Goal: Information Seeking & Learning: Learn about a topic

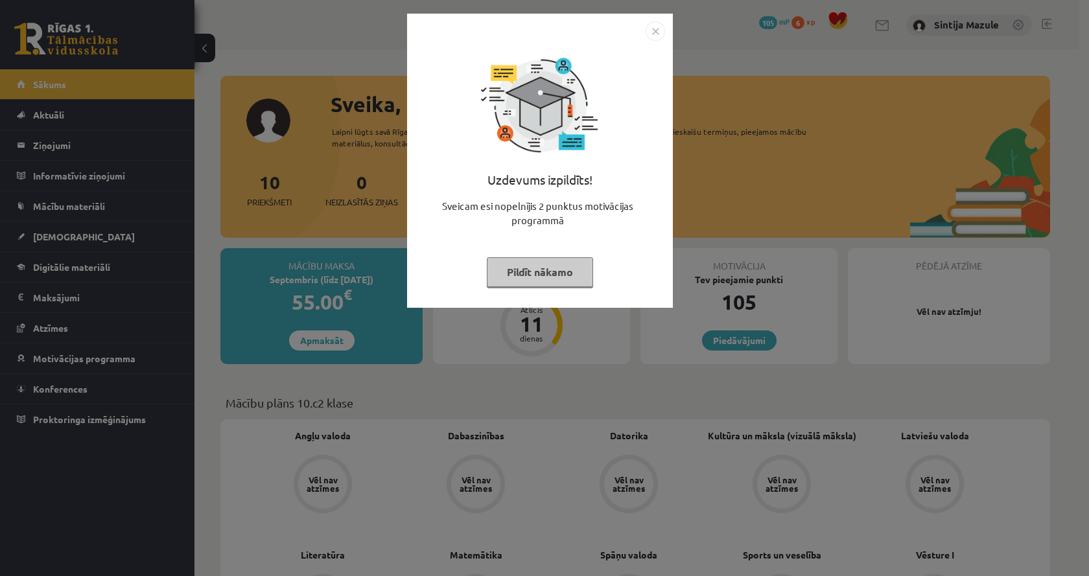
click at [902, 163] on div "Uzdevums izpildīts! Sveicam esi nopelnījis 2 punktus motivācijas programmā Pild…" at bounding box center [544, 288] width 1089 height 576
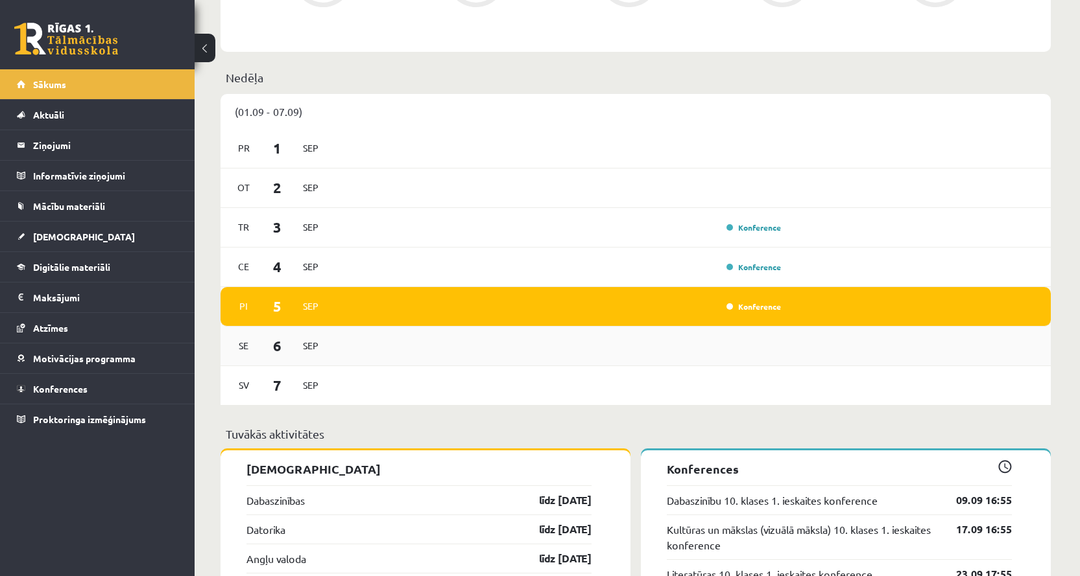
scroll to position [648, 0]
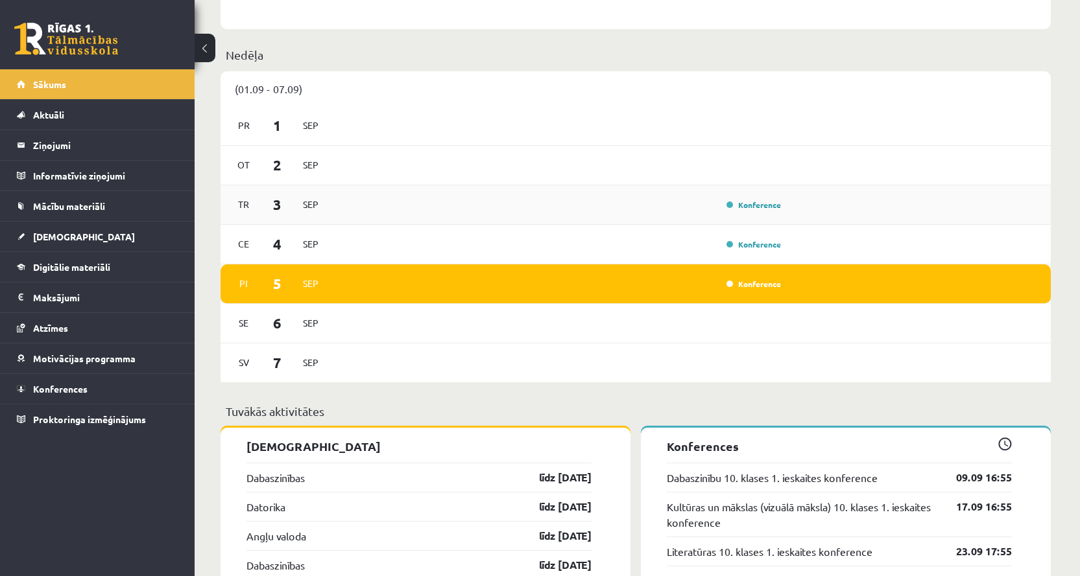
click at [499, 199] on div "Konference" at bounding box center [559, 205] width 451 height 14
click at [117, 387] on link "Konferences" at bounding box center [97, 389] width 161 height 30
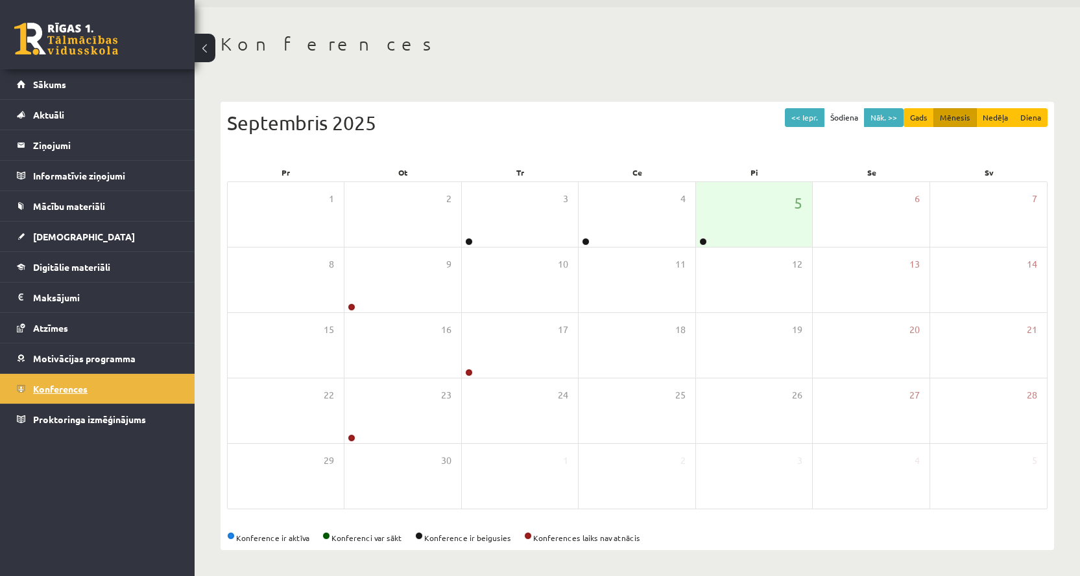
scroll to position [43, 0]
click at [544, 220] on div "3" at bounding box center [520, 214] width 116 height 65
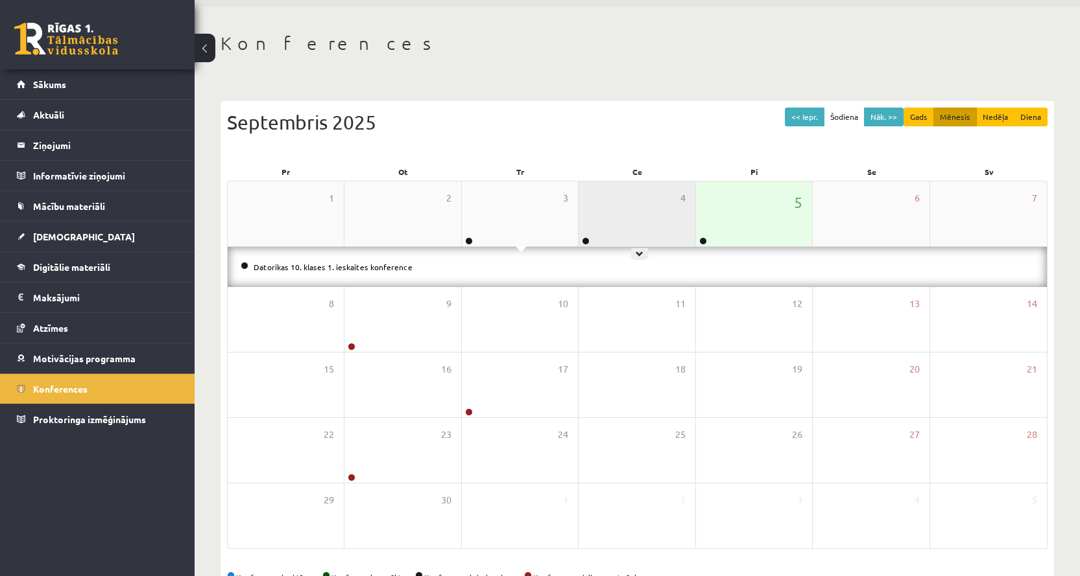
click at [639, 231] on div "4" at bounding box center [636, 214] width 116 height 65
click at [685, 207] on div "4" at bounding box center [636, 214] width 116 height 65
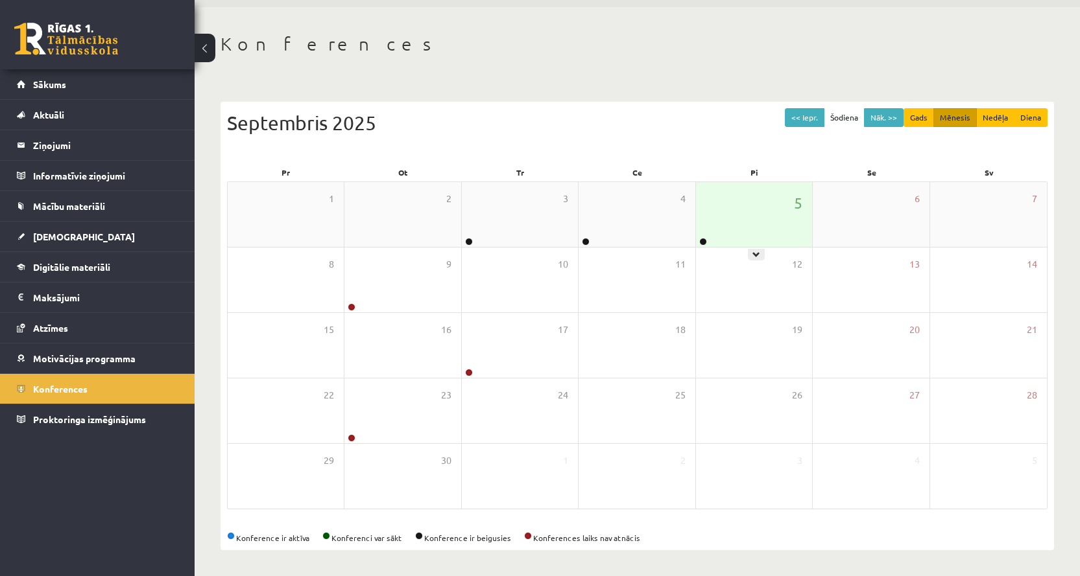
click at [746, 208] on div "5" at bounding box center [754, 214] width 116 height 65
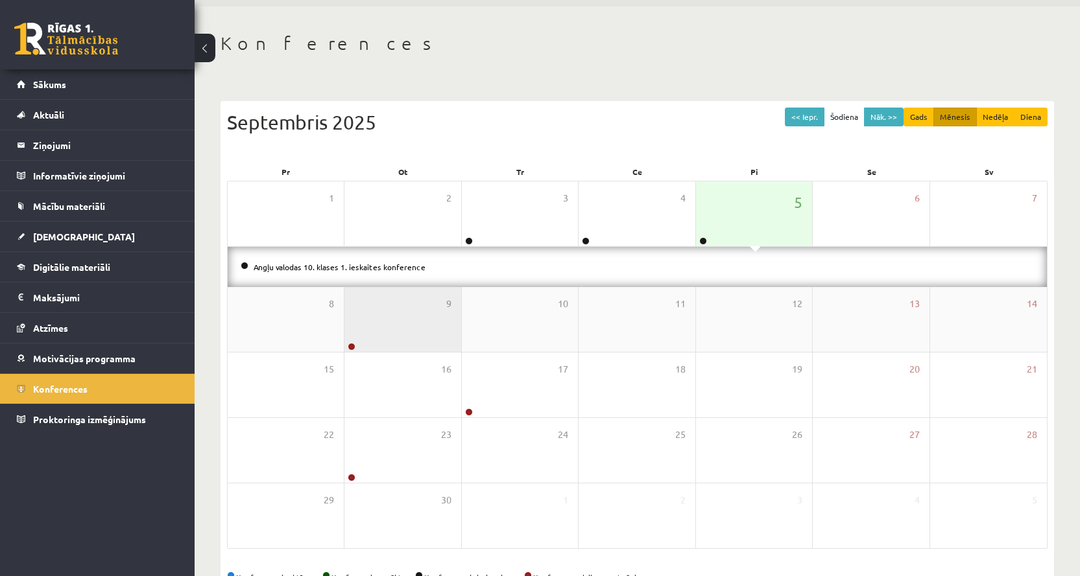
click at [396, 334] on div "9" at bounding box center [402, 319] width 116 height 65
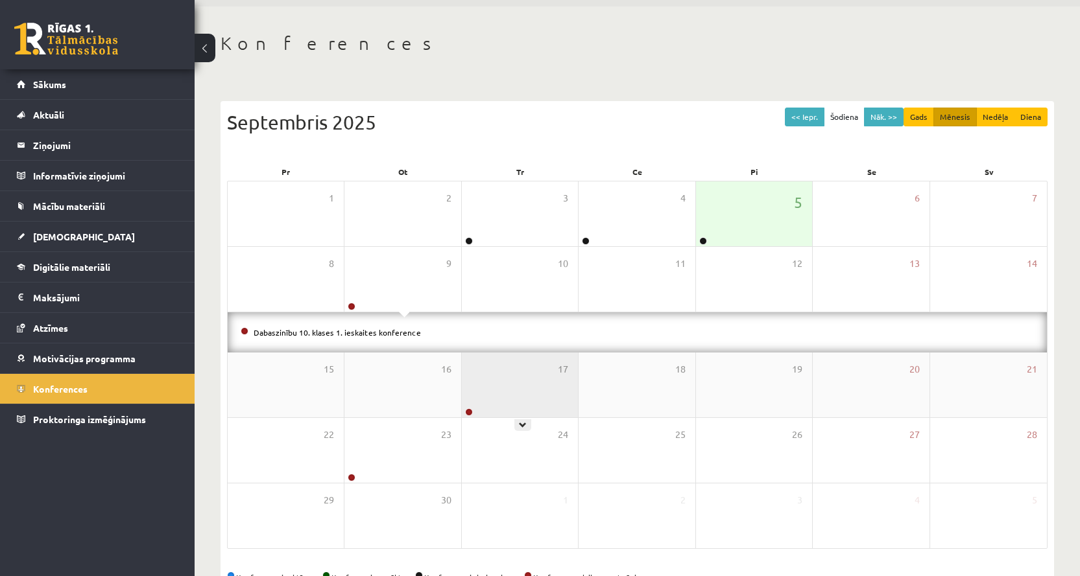
click at [500, 384] on div "17" at bounding box center [520, 385] width 116 height 65
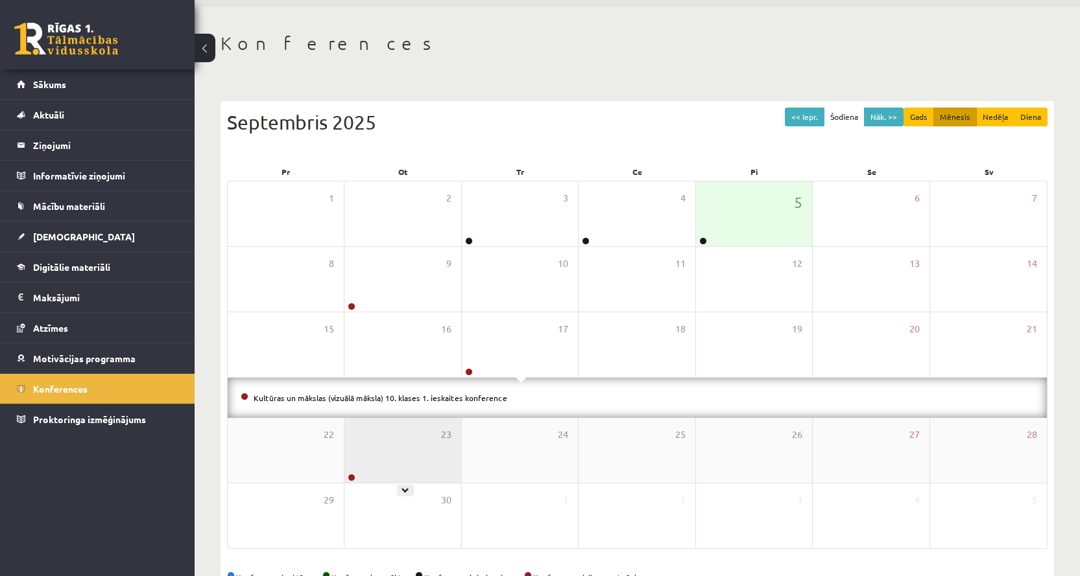
click at [424, 447] on div "23" at bounding box center [402, 450] width 116 height 65
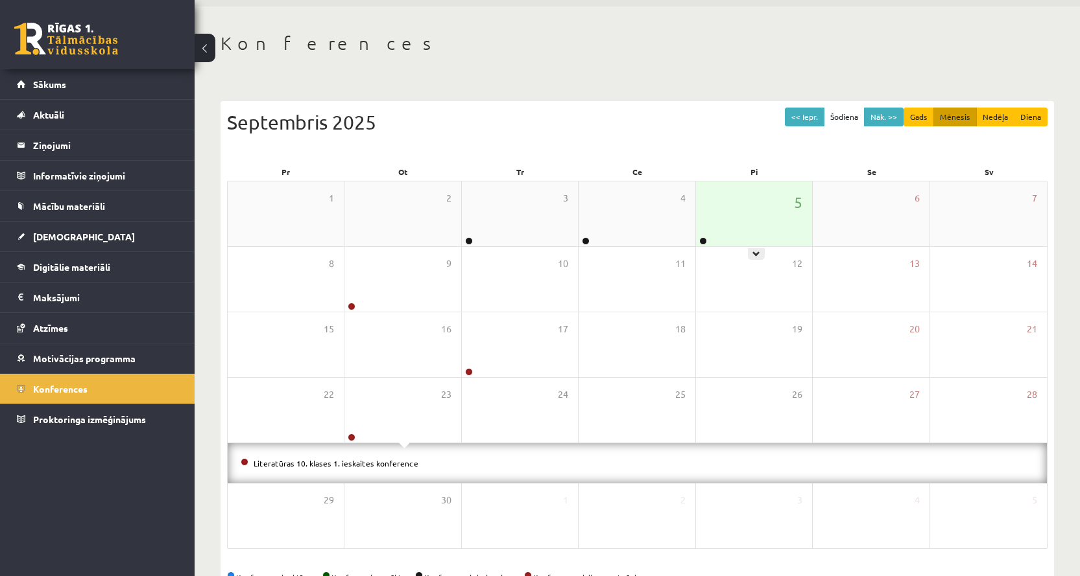
click at [773, 213] on div "5" at bounding box center [754, 214] width 116 height 65
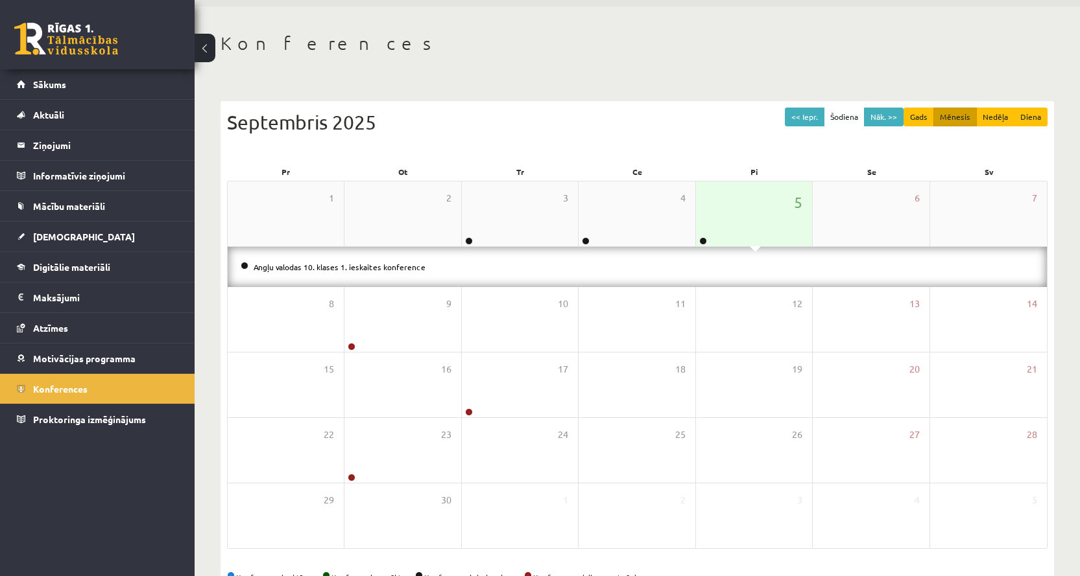
click at [773, 213] on div "5" at bounding box center [754, 214] width 116 height 65
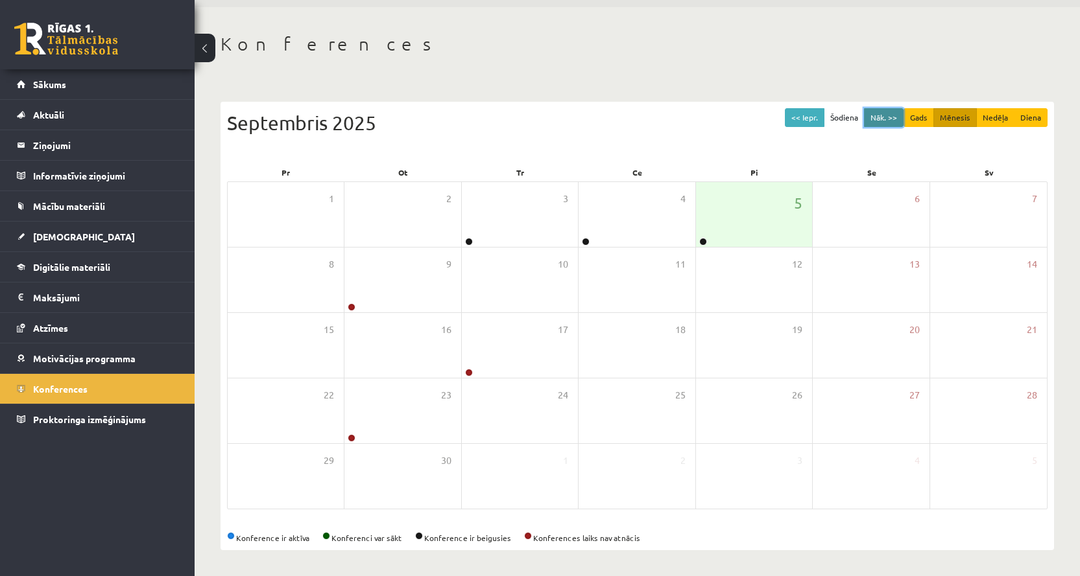
click at [879, 119] on button "Nāk. >>" at bounding box center [884, 117] width 40 height 19
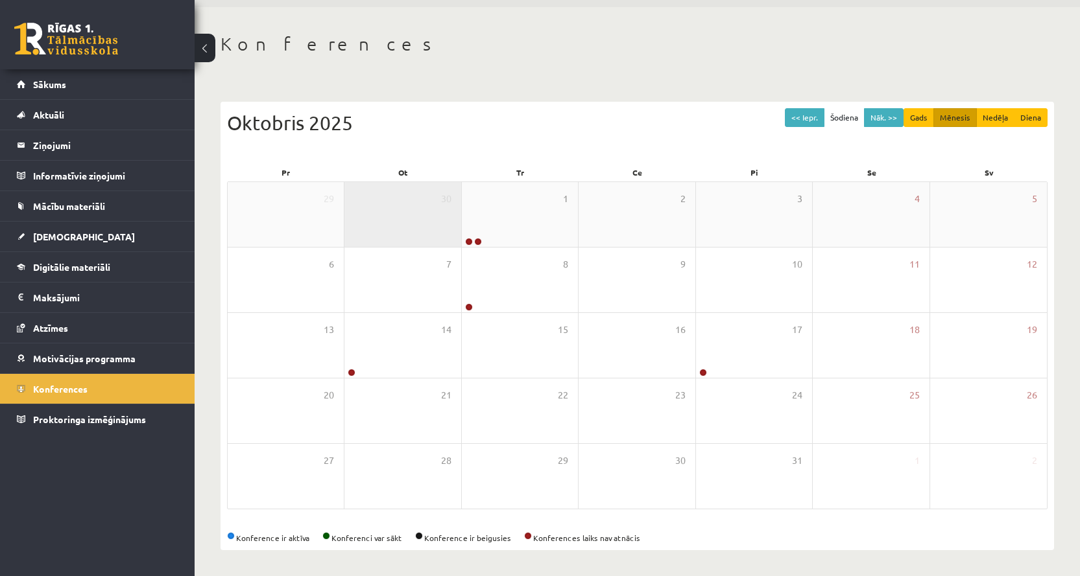
click at [460, 203] on div "30" at bounding box center [402, 214] width 116 height 65
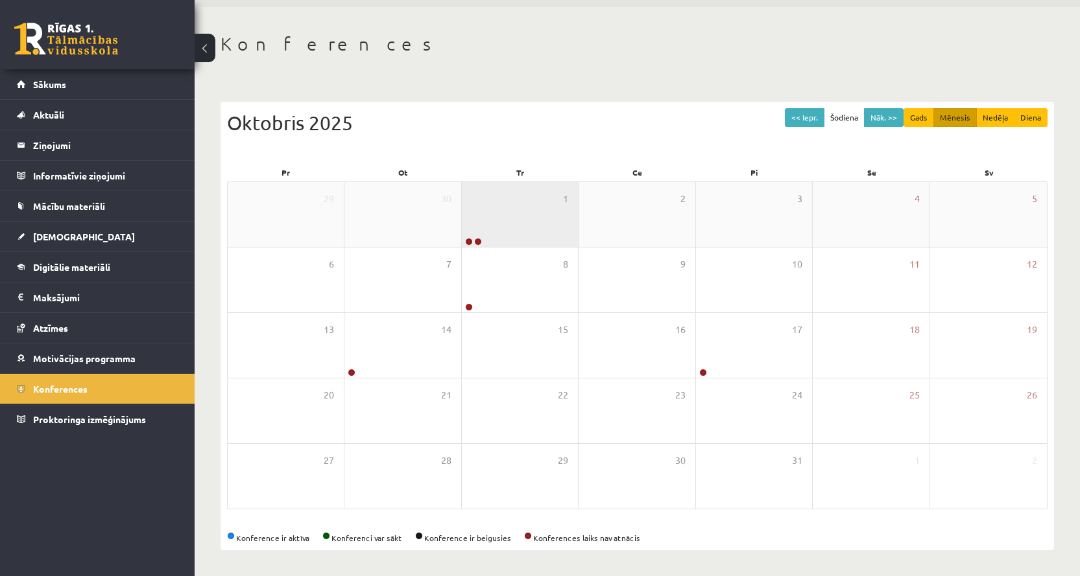
click at [523, 204] on div "1" at bounding box center [520, 214] width 116 height 65
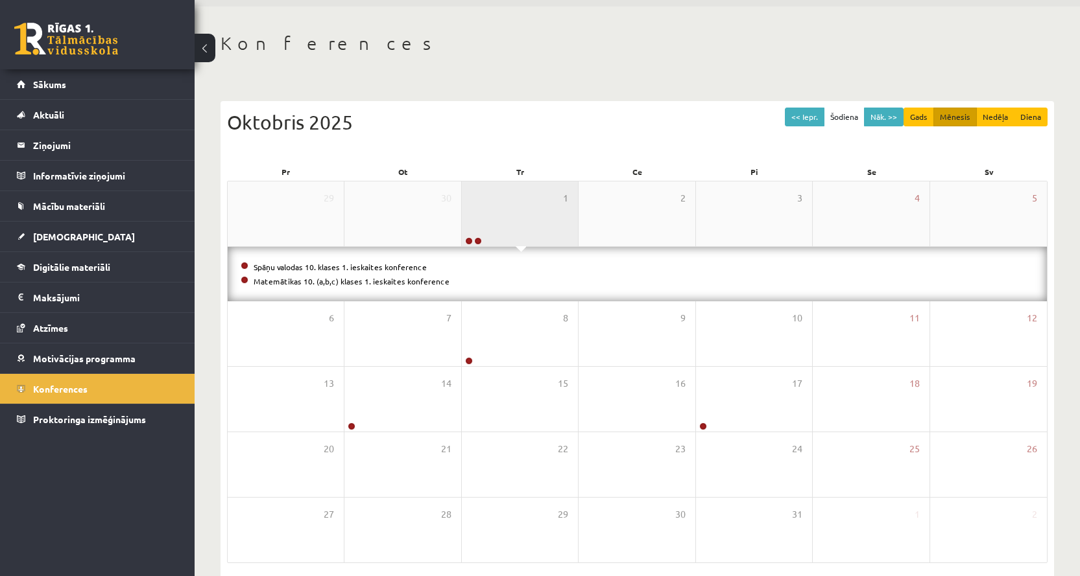
click at [497, 213] on div "1" at bounding box center [520, 214] width 116 height 65
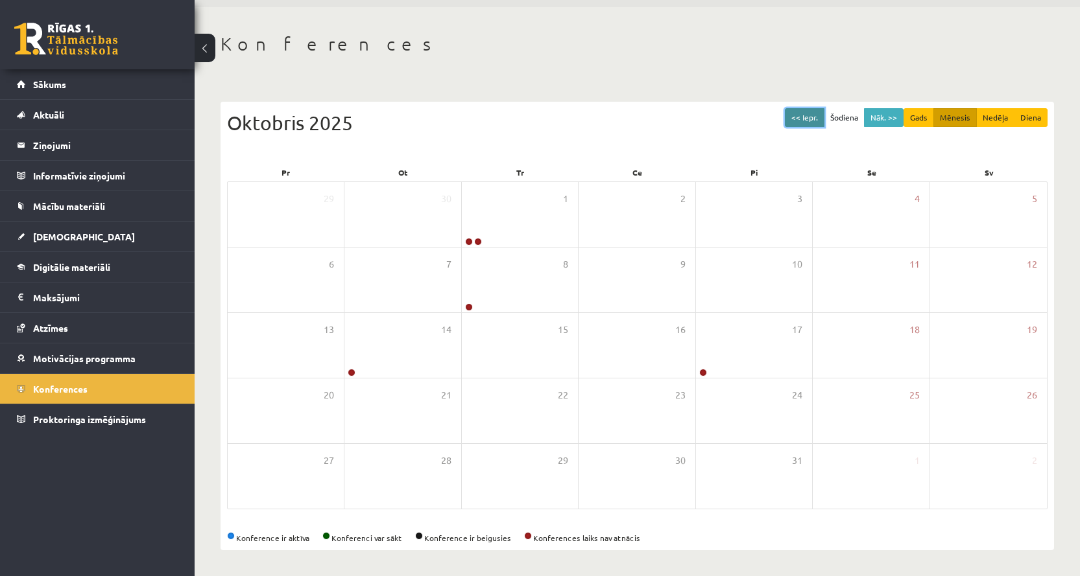
click at [819, 118] on button "<< Iepr." at bounding box center [805, 117] width 40 height 19
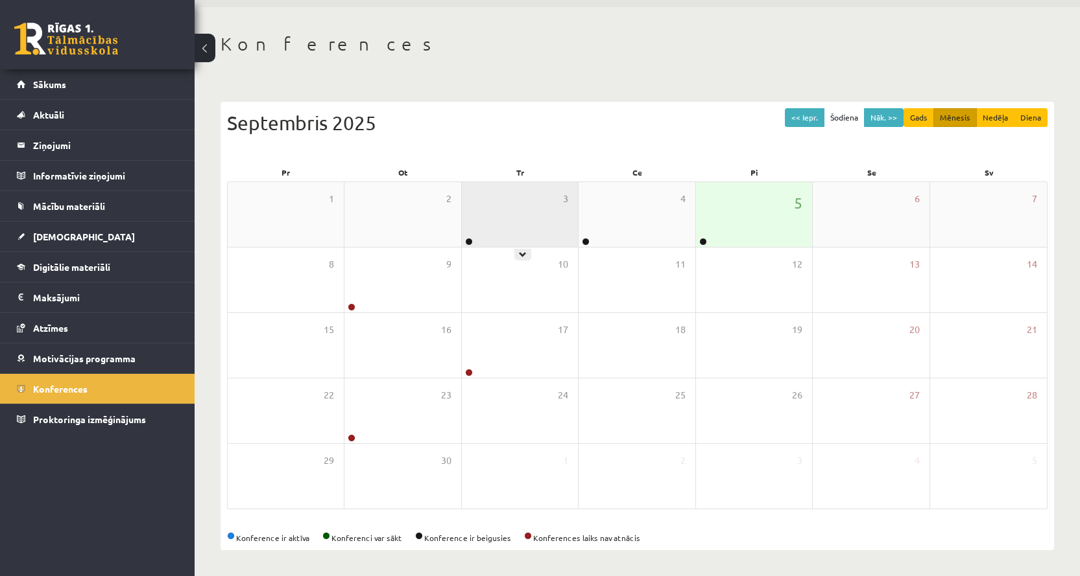
click at [553, 208] on div "3" at bounding box center [520, 214] width 116 height 65
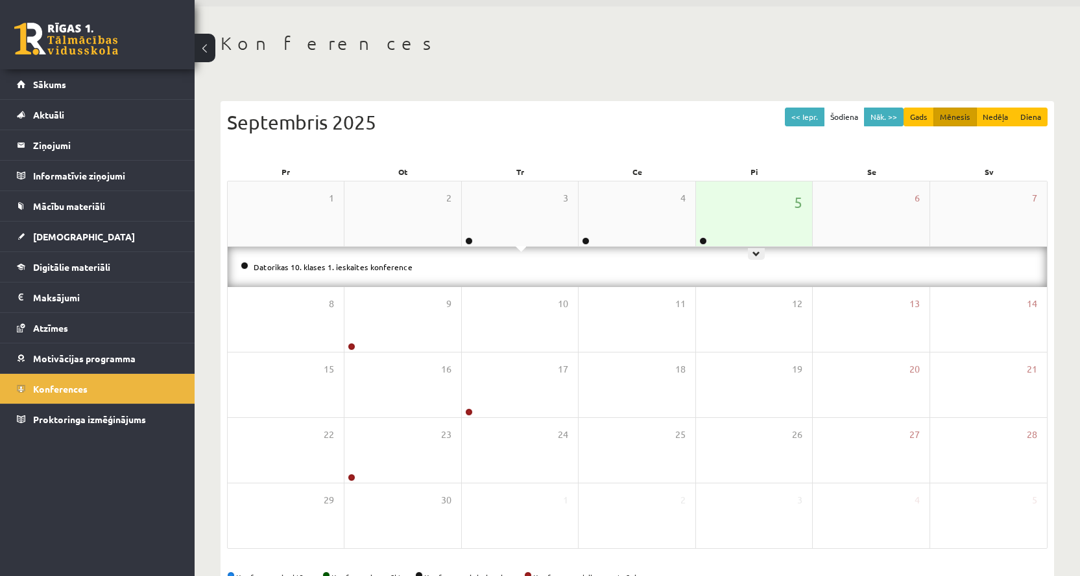
click at [746, 207] on div "5" at bounding box center [754, 214] width 116 height 65
click at [306, 268] on link "Angļu valodas 10. klases 1. ieskaites konference" at bounding box center [340, 267] width 172 height 10
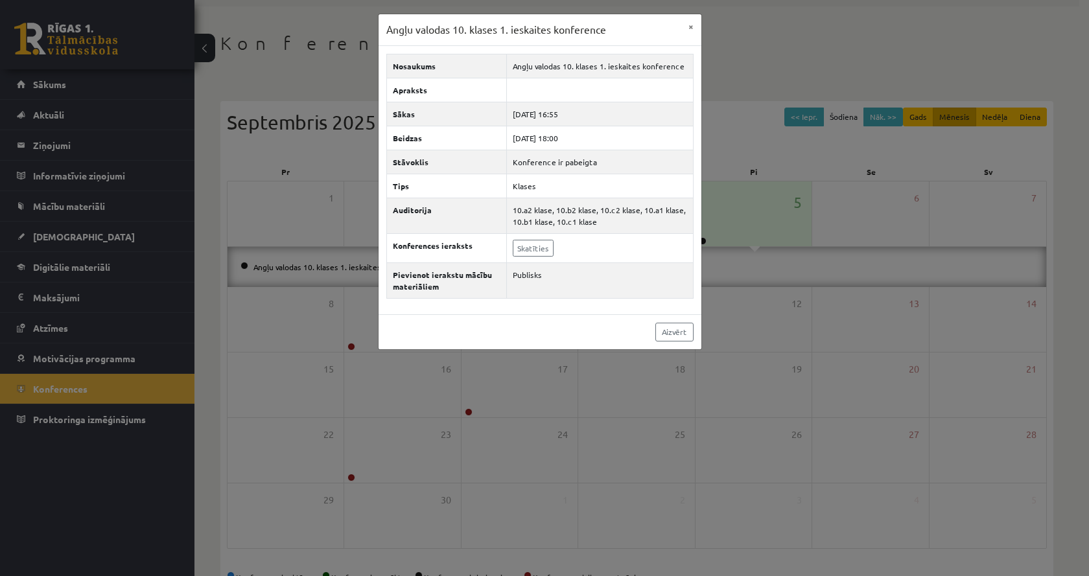
click at [299, 269] on div "Angļu valodas 10. klases 1. ieskaites konference × Nosaukums Angļu valodas 10. …" at bounding box center [544, 288] width 1089 height 576
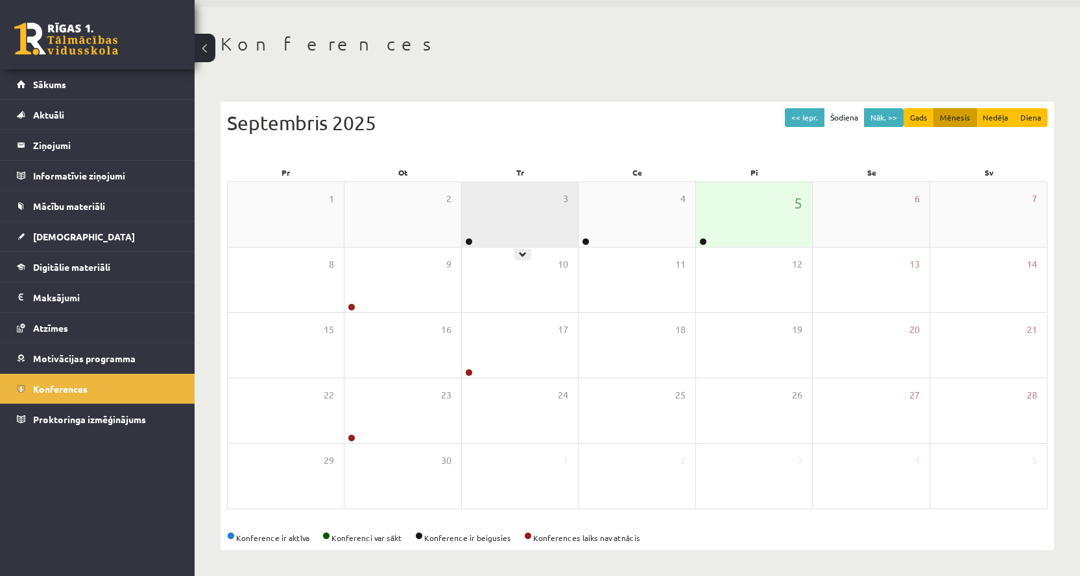
click at [517, 204] on div "3" at bounding box center [520, 214] width 116 height 65
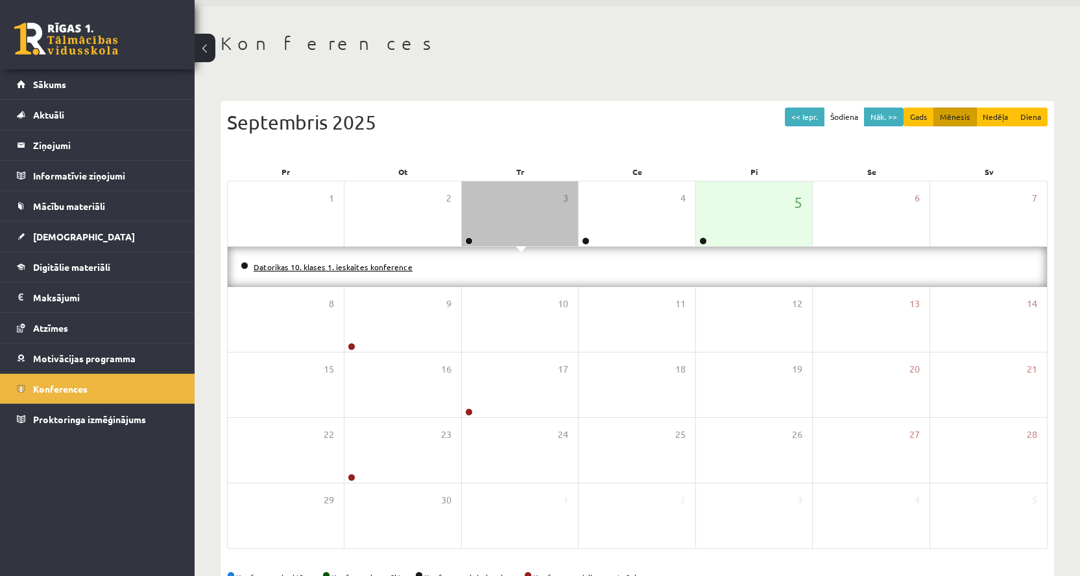
click at [387, 267] on link "Datorikas 10. klases 1. ieskaites konference" at bounding box center [333, 267] width 159 height 10
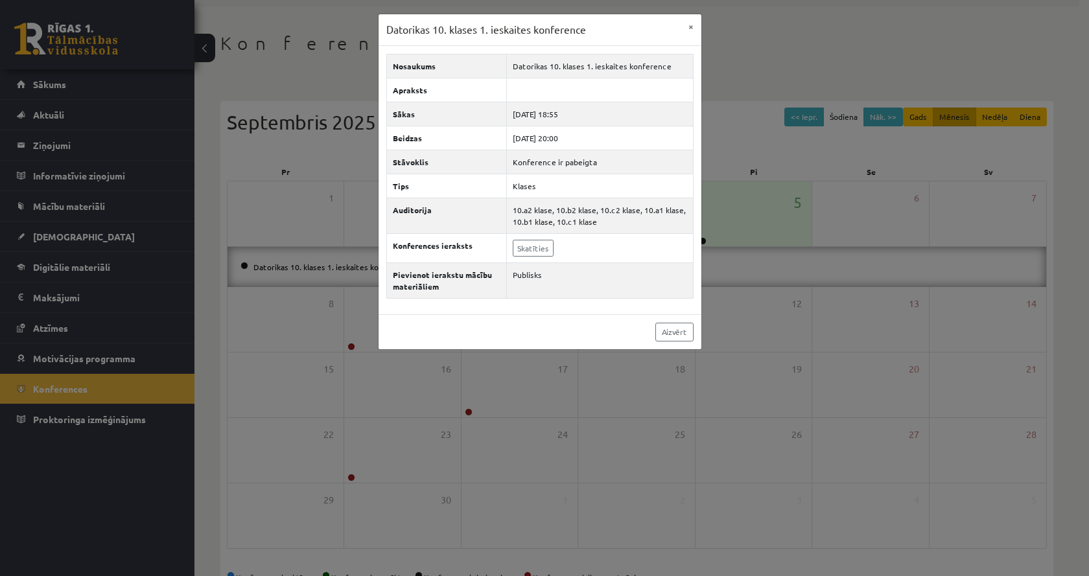
click at [220, 232] on div "Datorikas 10. klases 1. ieskaites konference × Nosaukums Datorikas 10. klases 1…" at bounding box center [544, 288] width 1089 height 576
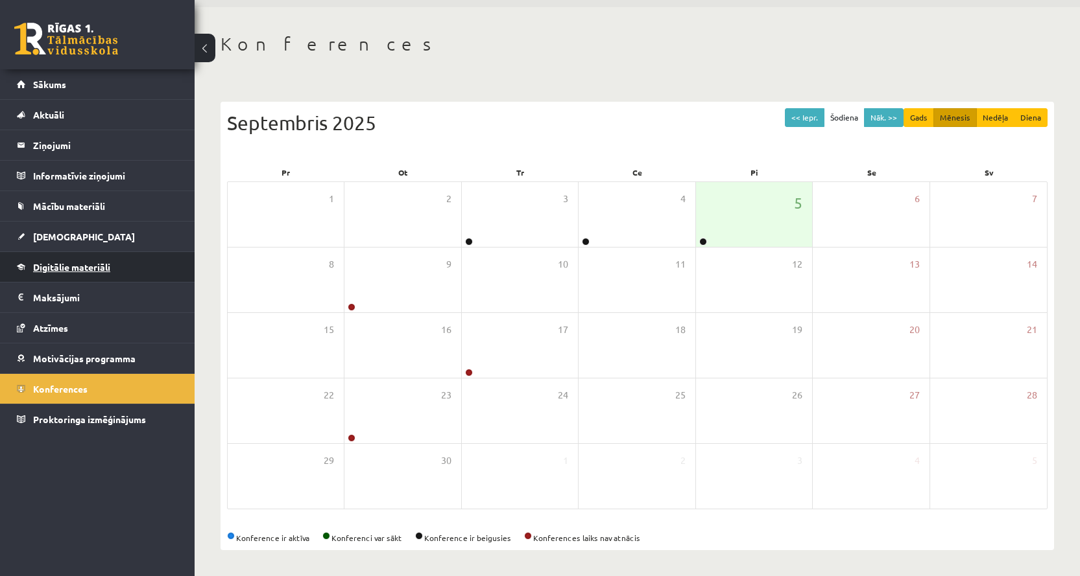
click at [61, 273] on link "Digitālie materiāli" at bounding box center [97, 267] width 161 height 30
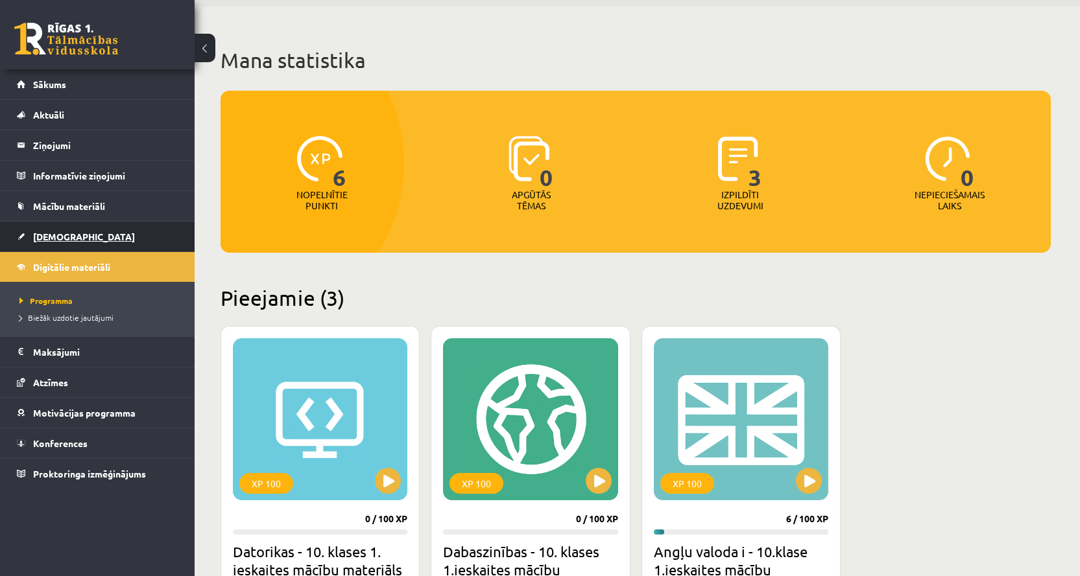
click at [70, 242] on link "[DEMOGRAPHIC_DATA]" at bounding box center [97, 237] width 161 height 30
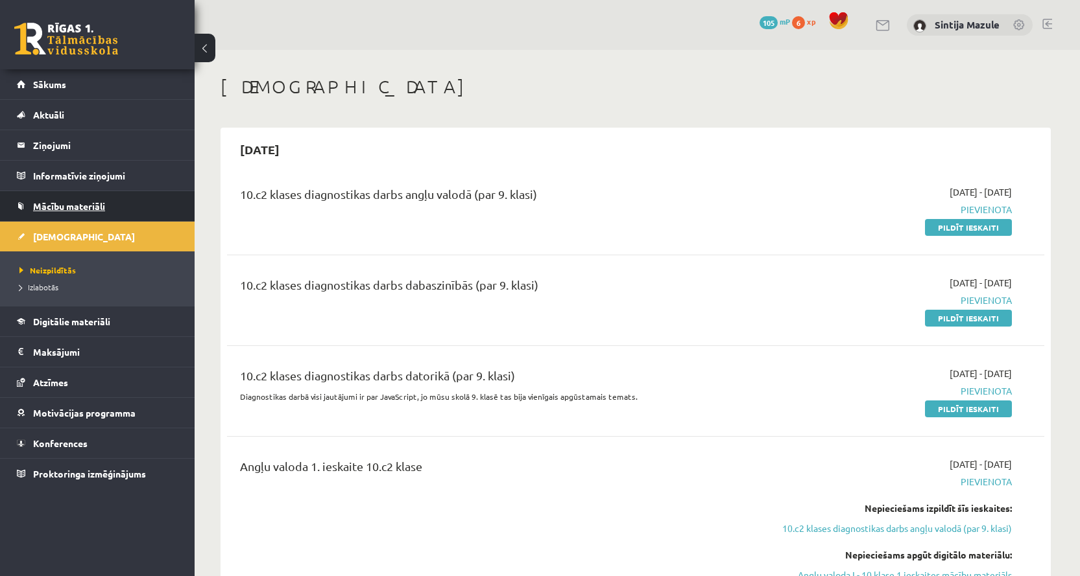
click at [78, 212] on link "Mācību materiāli" at bounding box center [97, 206] width 161 height 30
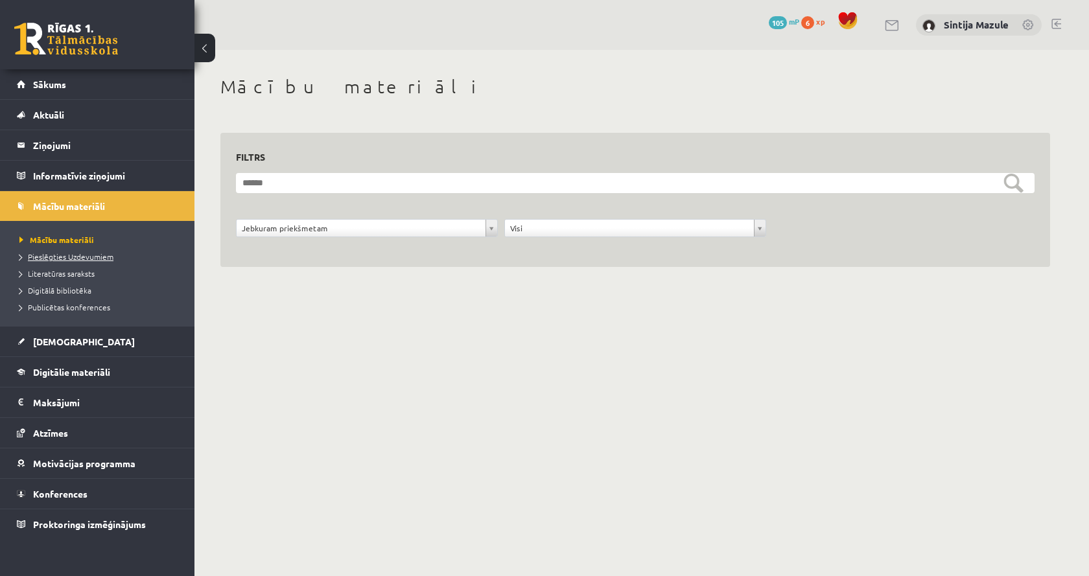
click at [69, 262] on link "Pieslēgties Uzdevumiem" at bounding box center [100, 257] width 162 height 12
click at [73, 309] on span "Publicētas konferences" at bounding box center [64, 307] width 91 height 10
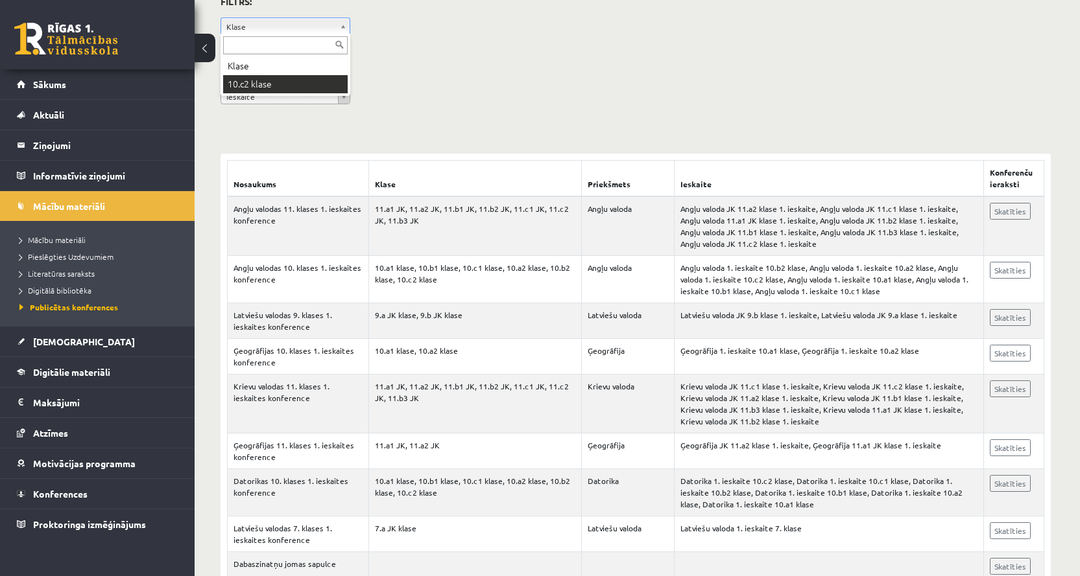
scroll to position [130, 0]
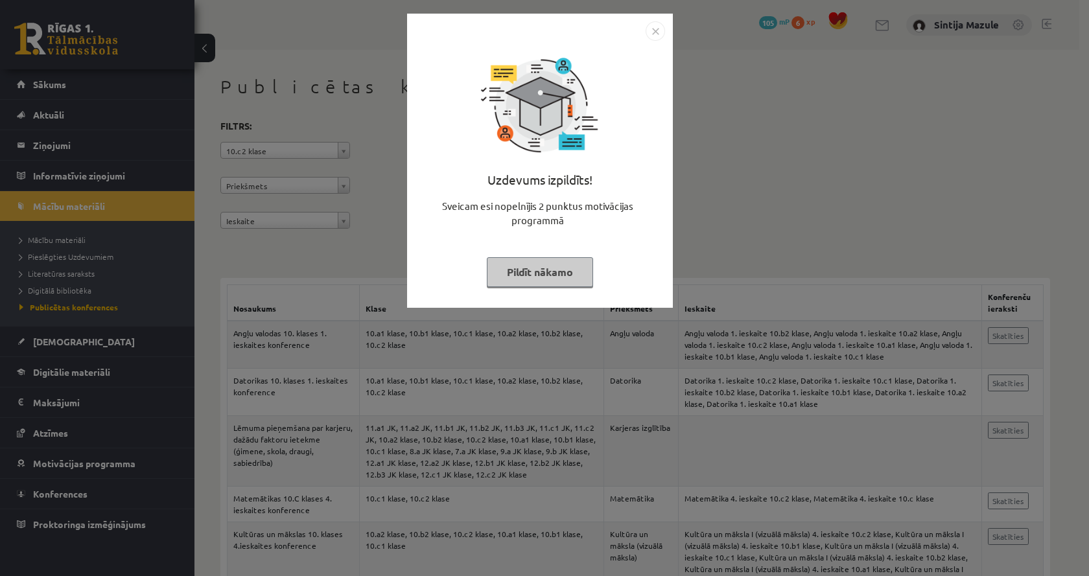
click at [800, 248] on div "Uzdevums izpildīts! Sveicam esi nopelnījis 2 punktus motivācijas programmā Pild…" at bounding box center [544, 288] width 1089 height 576
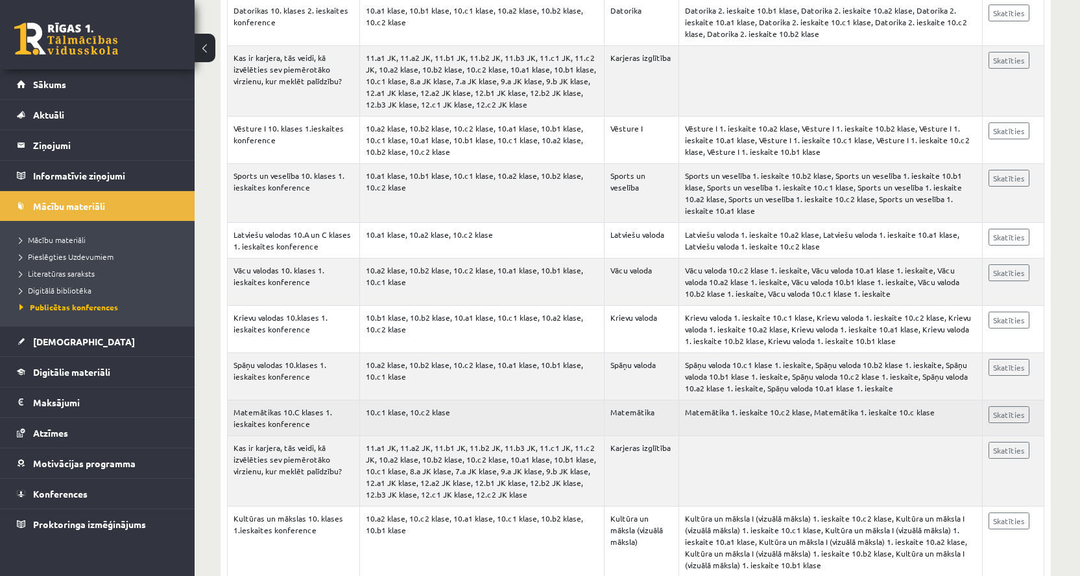
scroll to position [3049, 0]
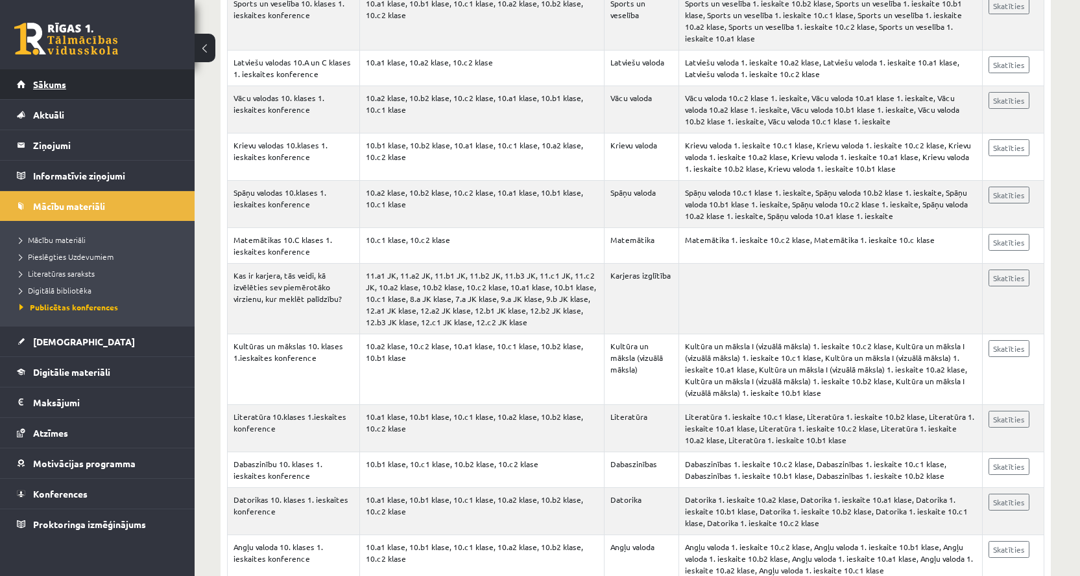
click at [111, 76] on link "Sākums" at bounding box center [97, 84] width 161 height 30
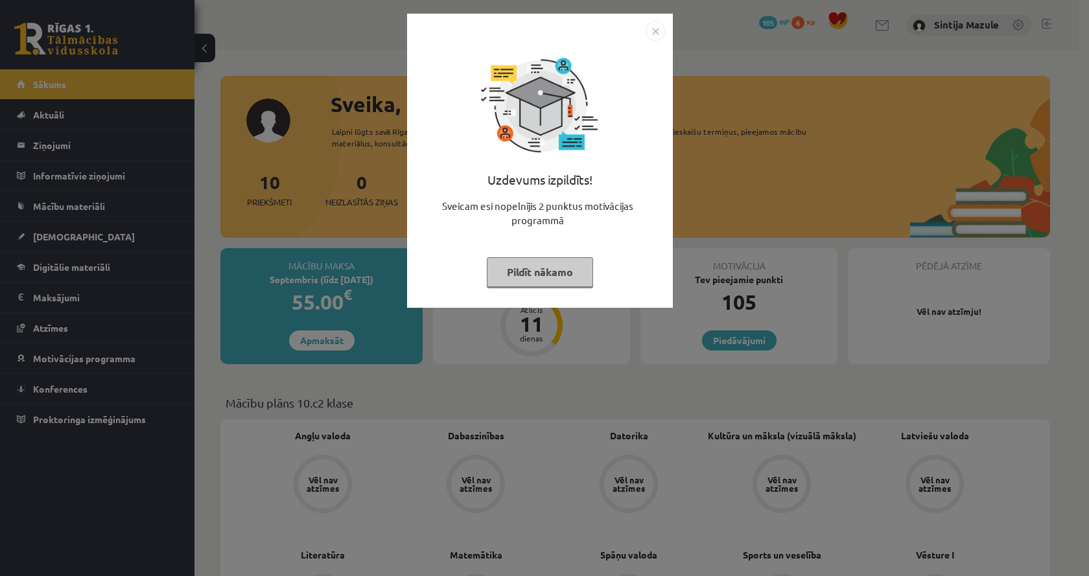
click at [263, 129] on div "Uzdevums izpildīts! Sveicam esi nopelnījis 2 punktus motivācijas programmā Pild…" at bounding box center [544, 288] width 1089 height 576
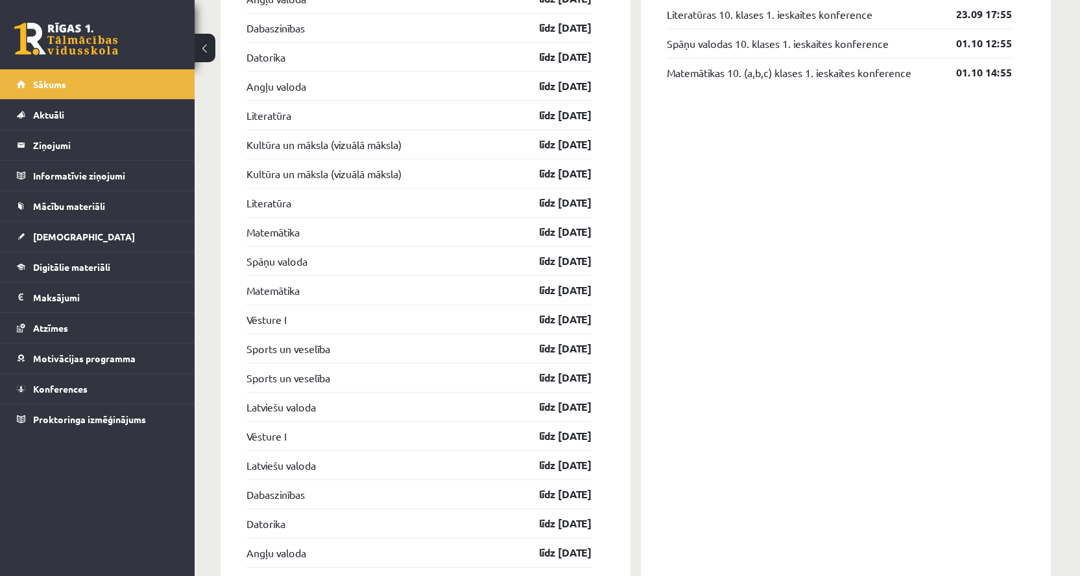
scroll to position [1167, 0]
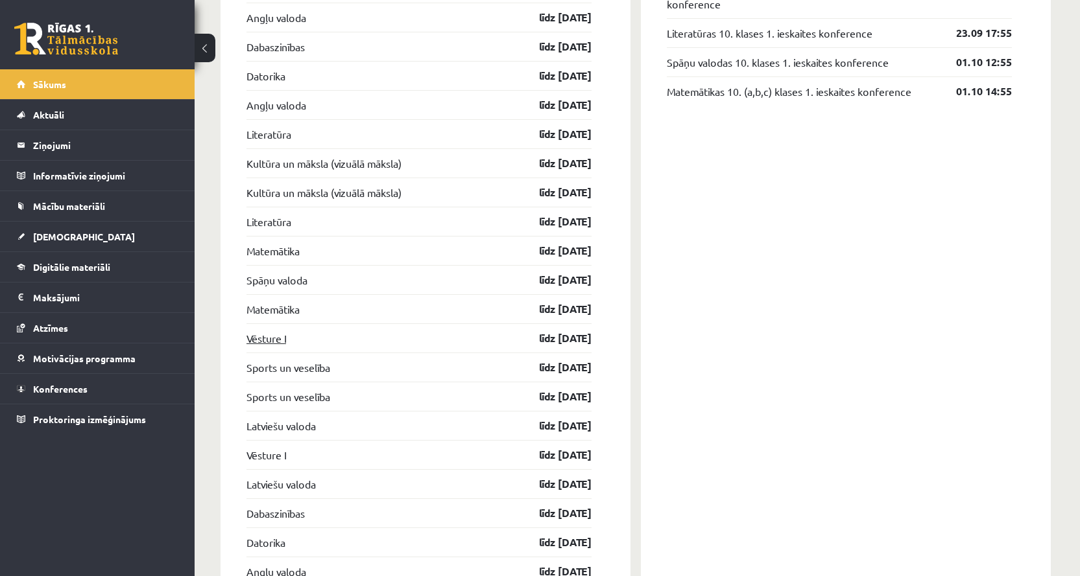
click at [275, 342] on link "Vēsture I" at bounding box center [266, 339] width 40 height 16
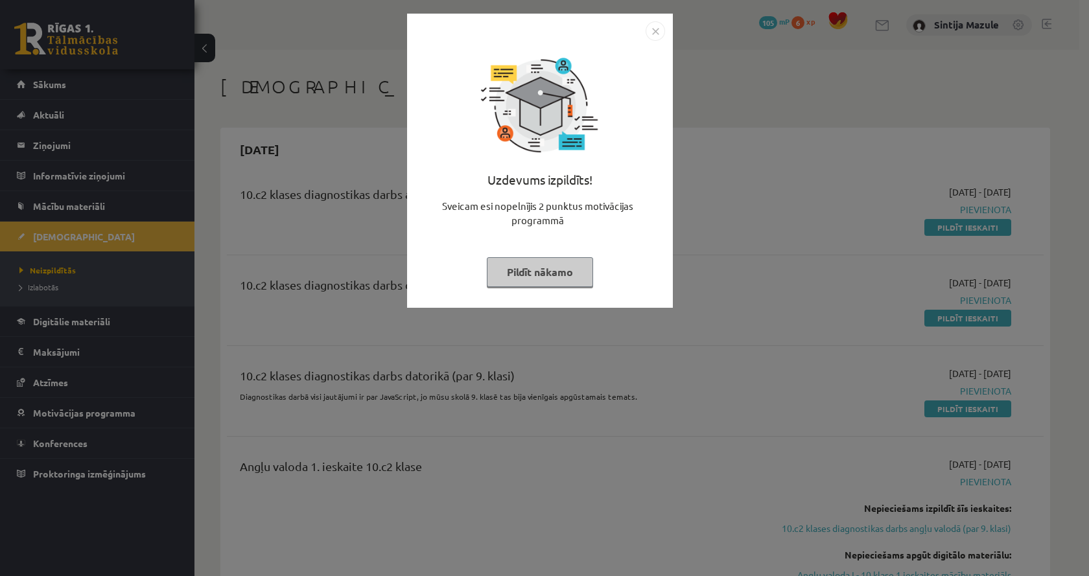
click at [275, 342] on div "Uzdevums izpildīts! Sveicam esi nopelnījis 2 punktus motivācijas programmā Pild…" at bounding box center [544, 288] width 1089 height 576
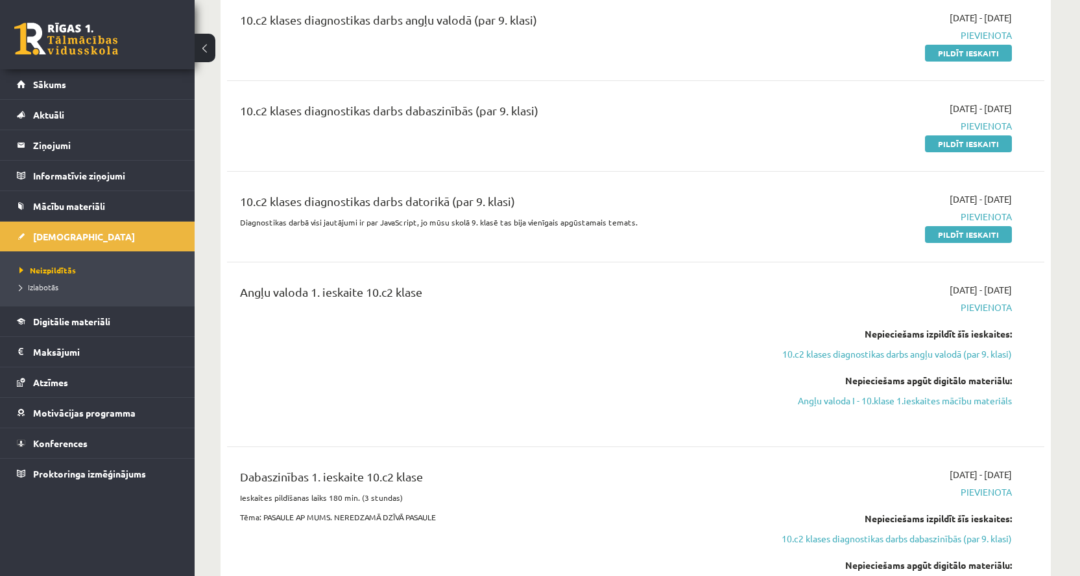
scroll to position [195, 0]
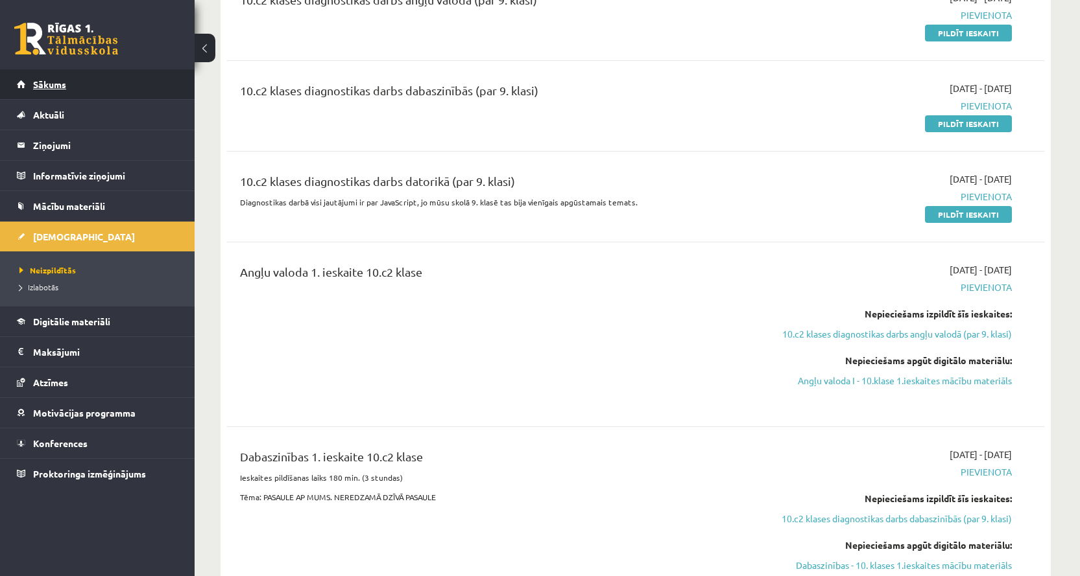
click at [104, 88] on link "Sākums" at bounding box center [97, 84] width 161 height 30
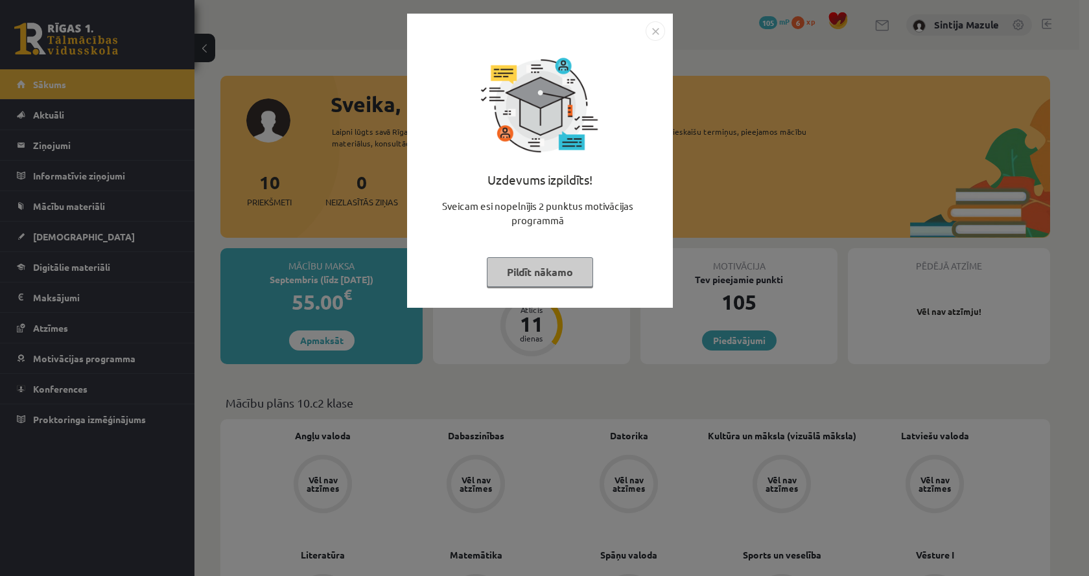
click at [287, 181] on div "Uzdevums izpildīts! Sveicam esi nopelnījis 2 punktus motivācijas programmā Pild…" at bounding box center [544, 288] width 1089 height 576
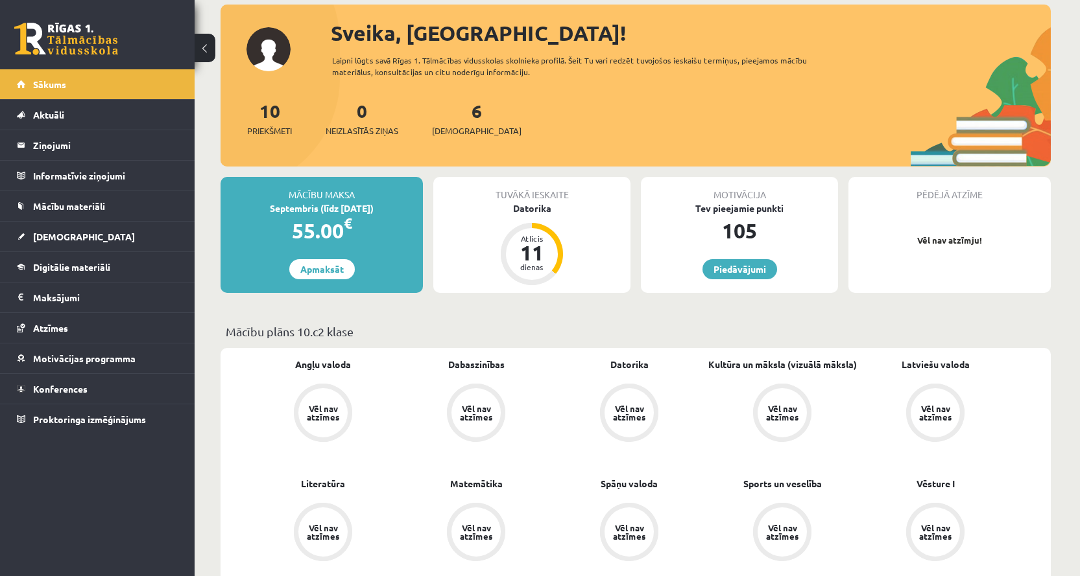
scroll to position [65, 0]
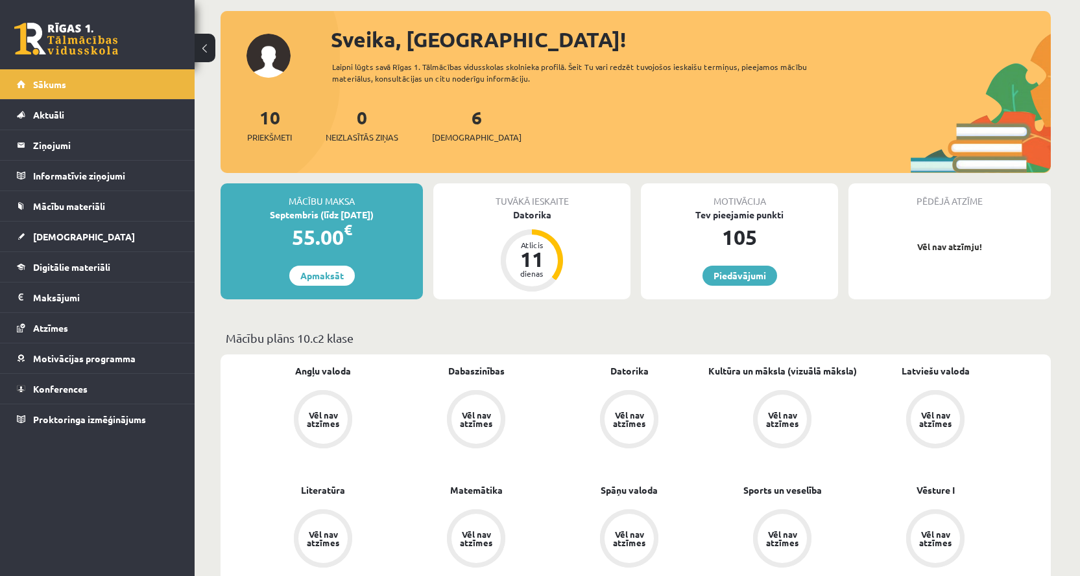
click at [584, 200] on div "Tuvākā ieskaite" at bounding box center [531, 195] width 197 height 25
click at [552, 215] on div "Datorika" at bounding box center [531, 215] width 197 height 14
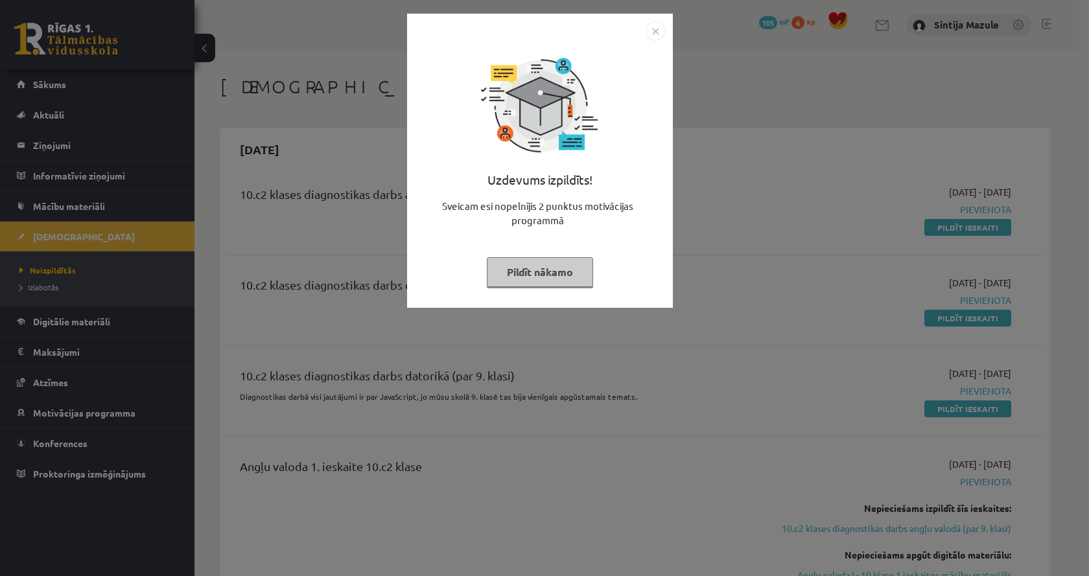
click at [324, 206] on div "Uzdevums izpildīts! Sveicam esi nopelnījis 2 punktus motivācijas programmā Pild…" at bounding box center [544, 288] width 1089 height 576
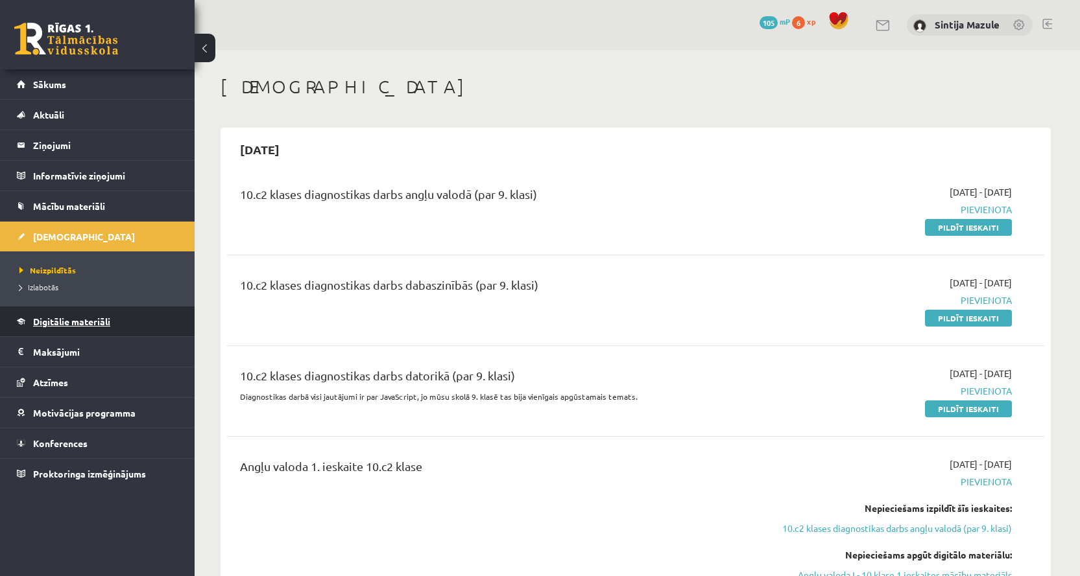
click at [71, 320] on span "Digitālie materiāli" at bounding box center [71, 322] width 77 height 12
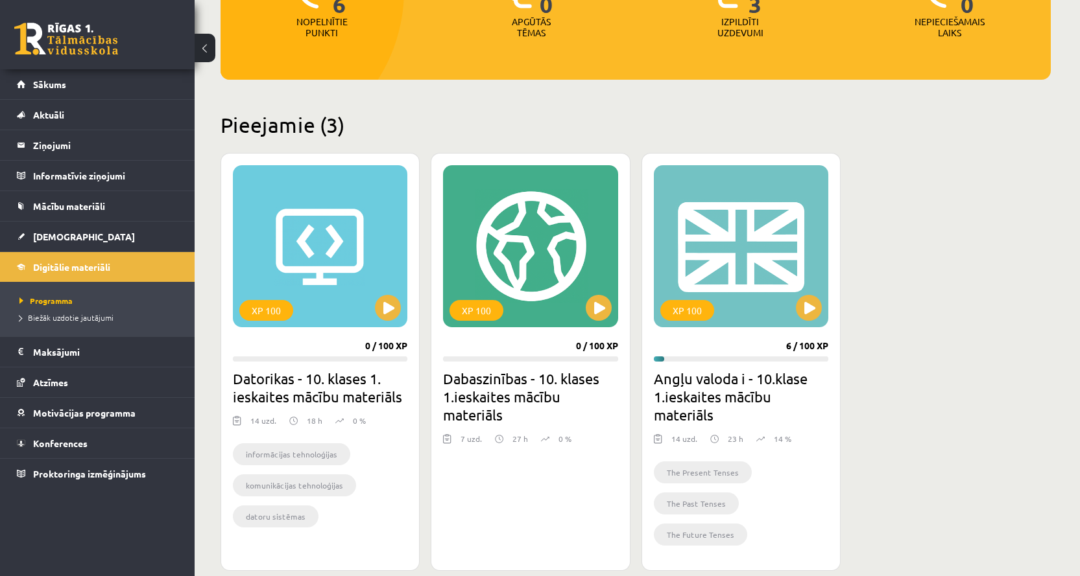
scroll to position [259, 0]
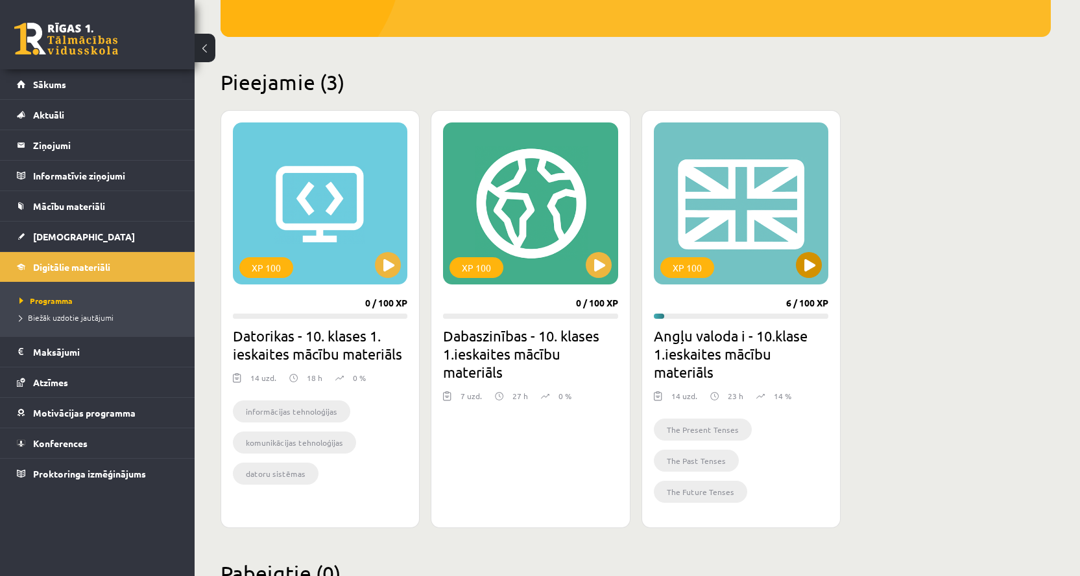
click at [733, 223] on div "XP 100" at bounding box center [741, 204] width 174 height 162
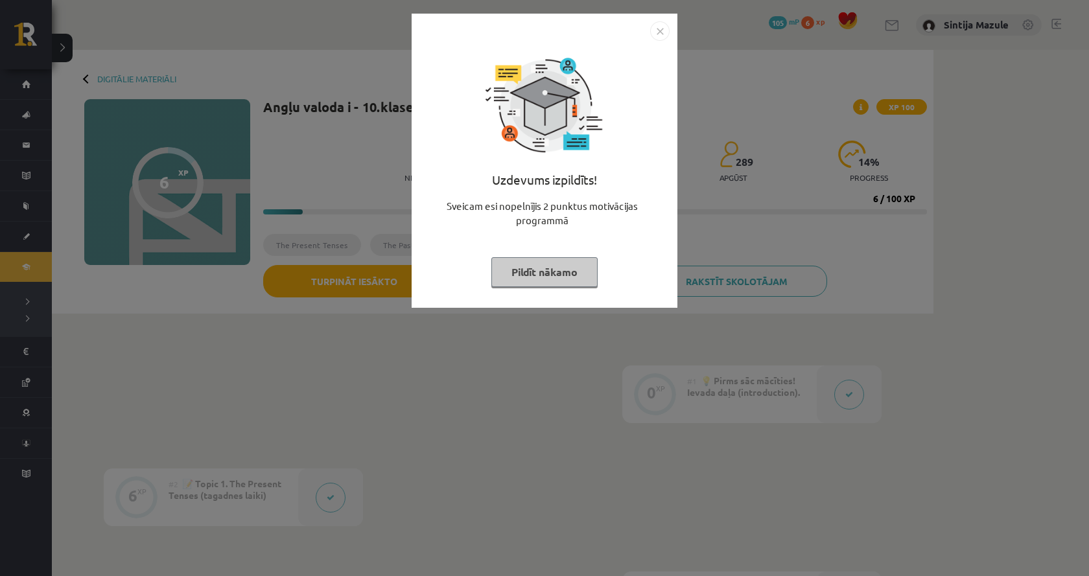
click at [918, 247] on div "Uzdevums izpildīts! Sveicam esi nopelnījis 2 punktus motivācijas programmā Pild…" at bounding box center [544, 288] width 1089 height 576
